Goal: Information Seeking & Learning: Learn about a topic

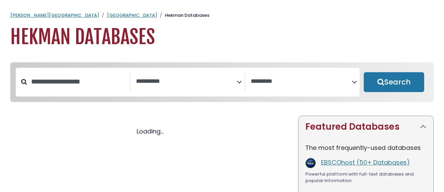
select select "Database Subject Filter"
select select "Database Vendors Filter"
select select "Database Subject Filter"
select select "Database Vendors Filter"
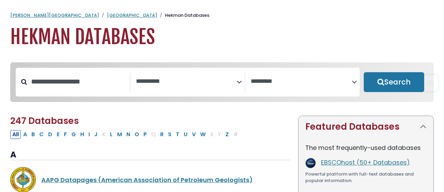
scroll to position [116, 0]
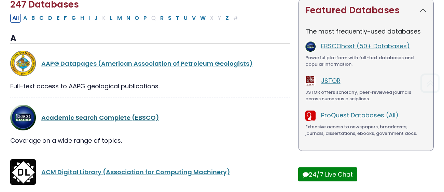
click at [126, 113] on link "Academic Search Complete (EBSCO)" at bounding box center [100, 117] width 118 height 9
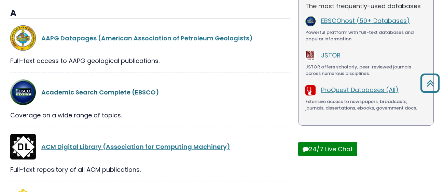
scroll to position [141, 0]
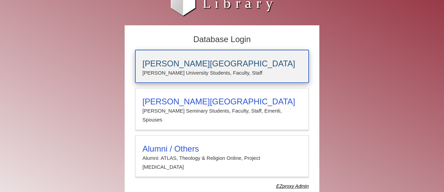
click at [158, 62] on h3 "[PERSON_NAME][GEOGRAPHIC_DATA]" at bounding box center [221, 64] width 159 height 10
